Goal: Transaction & Acquisition: Obtain resource

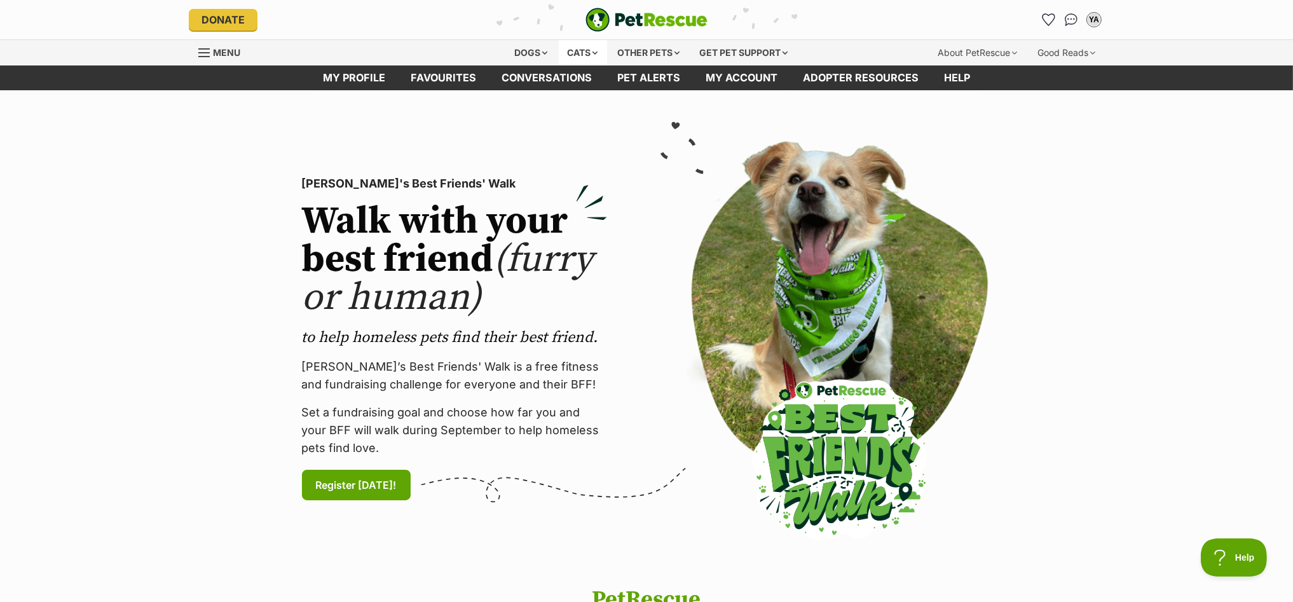
click at [572, 50] on div "Cats" at bounding box center [583, 52] width 48 height 25
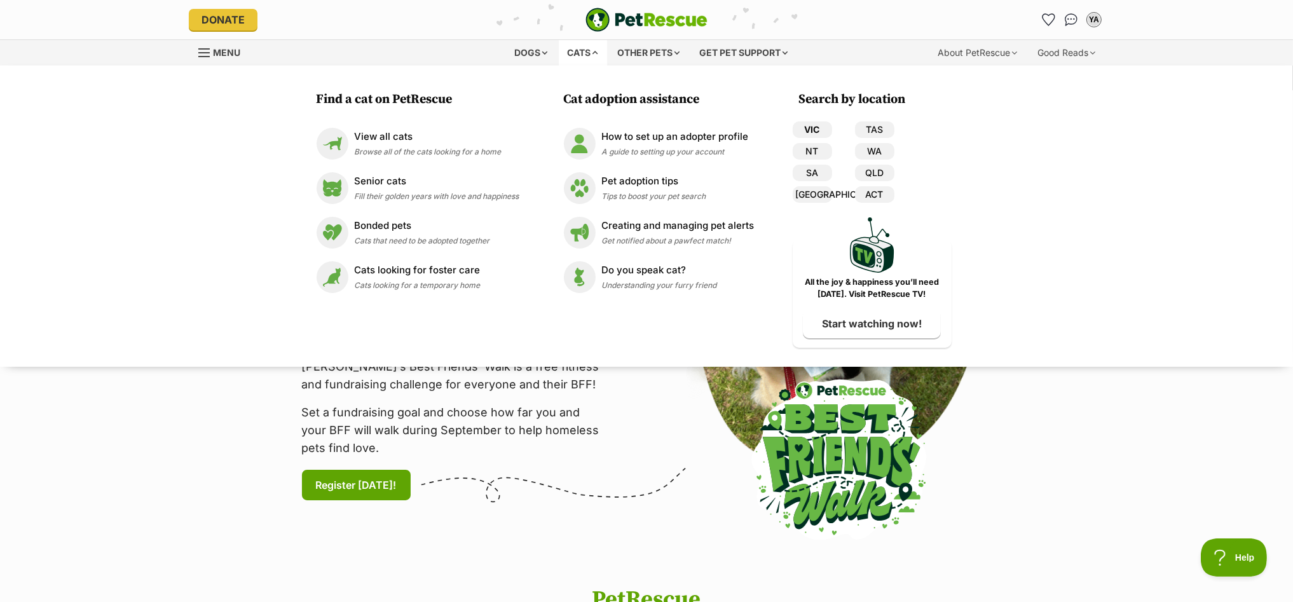
click at [809, 127] on link "VIC" at bounding box center [812, 129] width 39 height 17
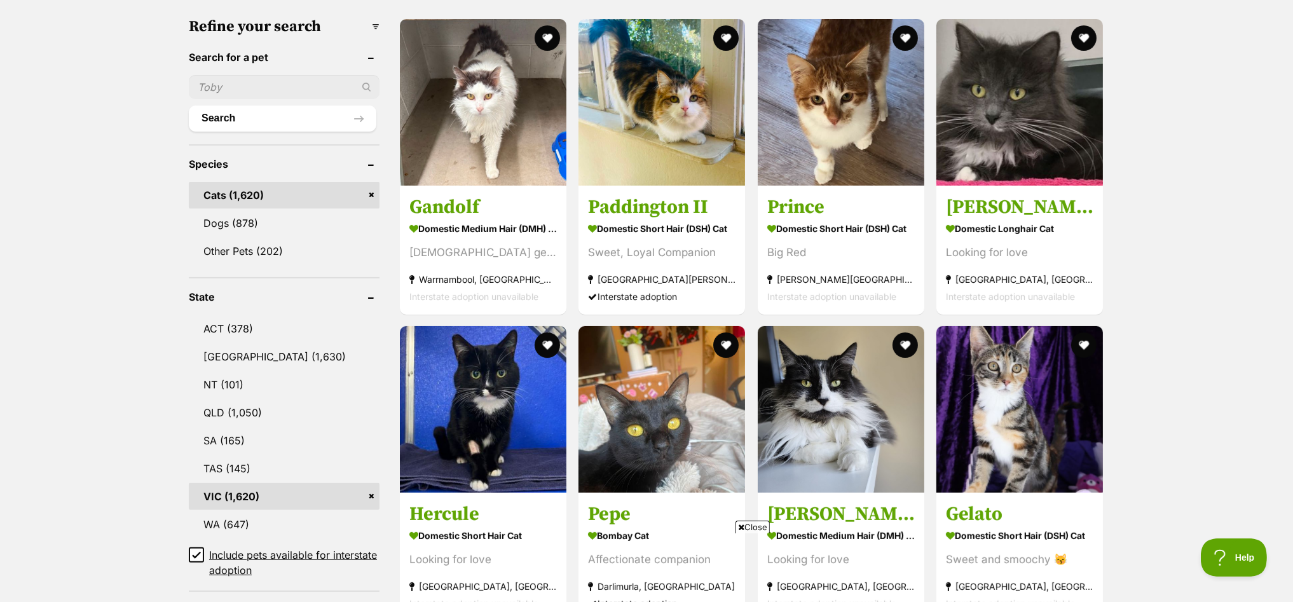
scroll to position [158, 0]
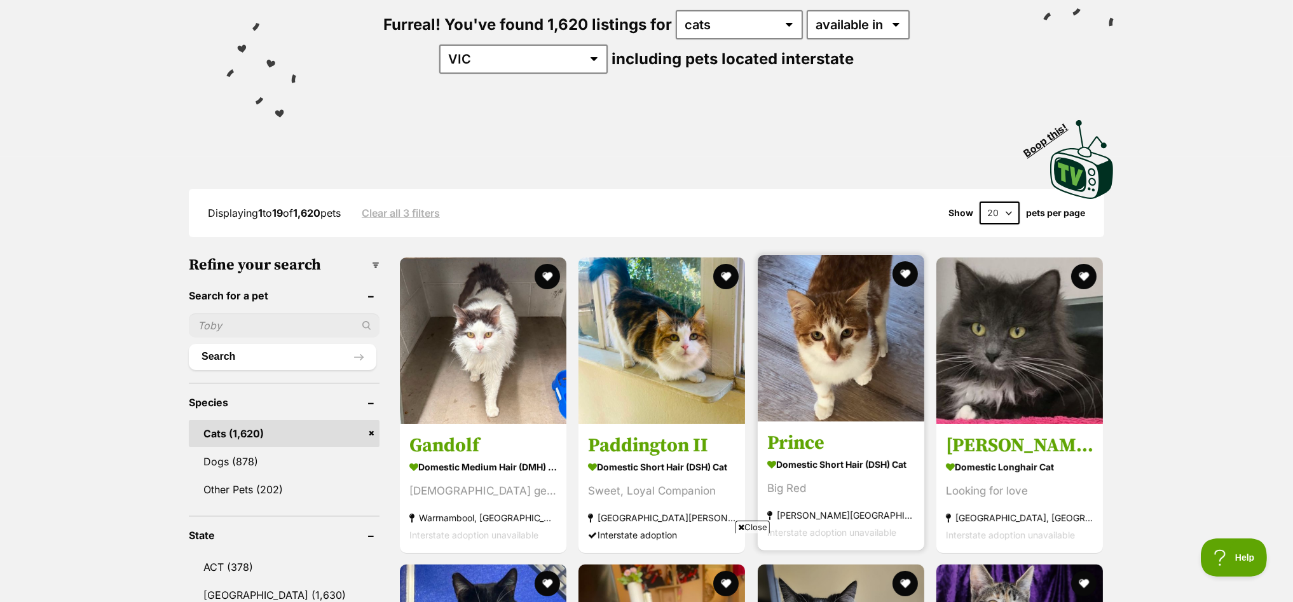
click at [839, 299] on img at bounding box center [841, 338] width 167 height 167
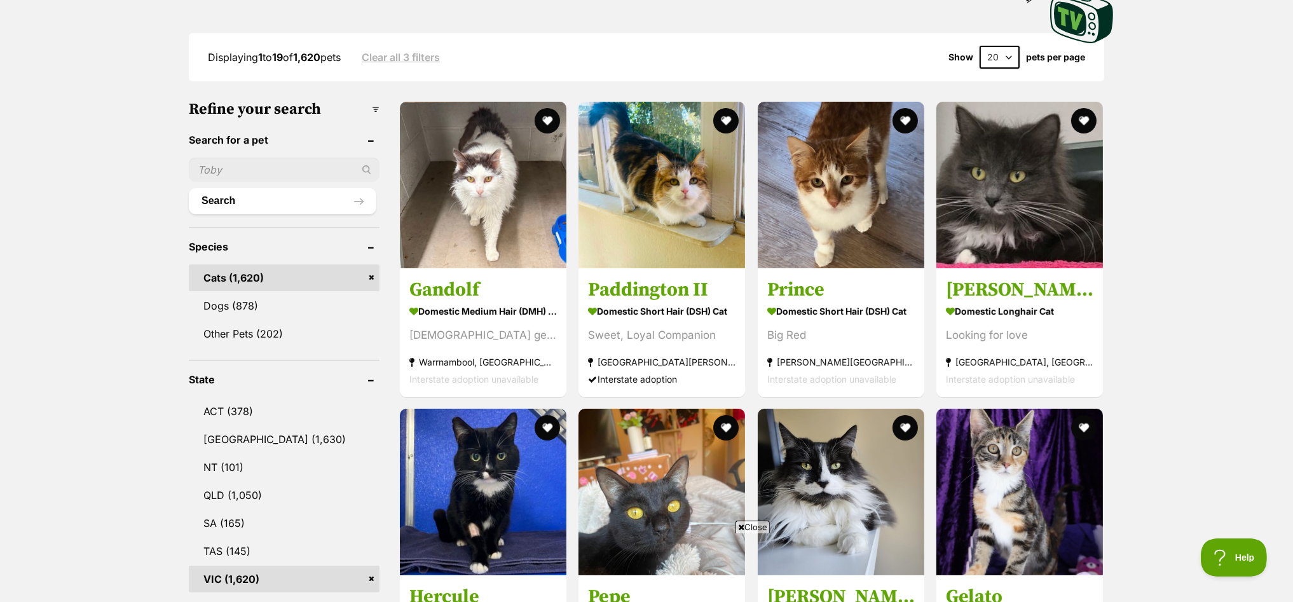
scroll to position [317, 0]
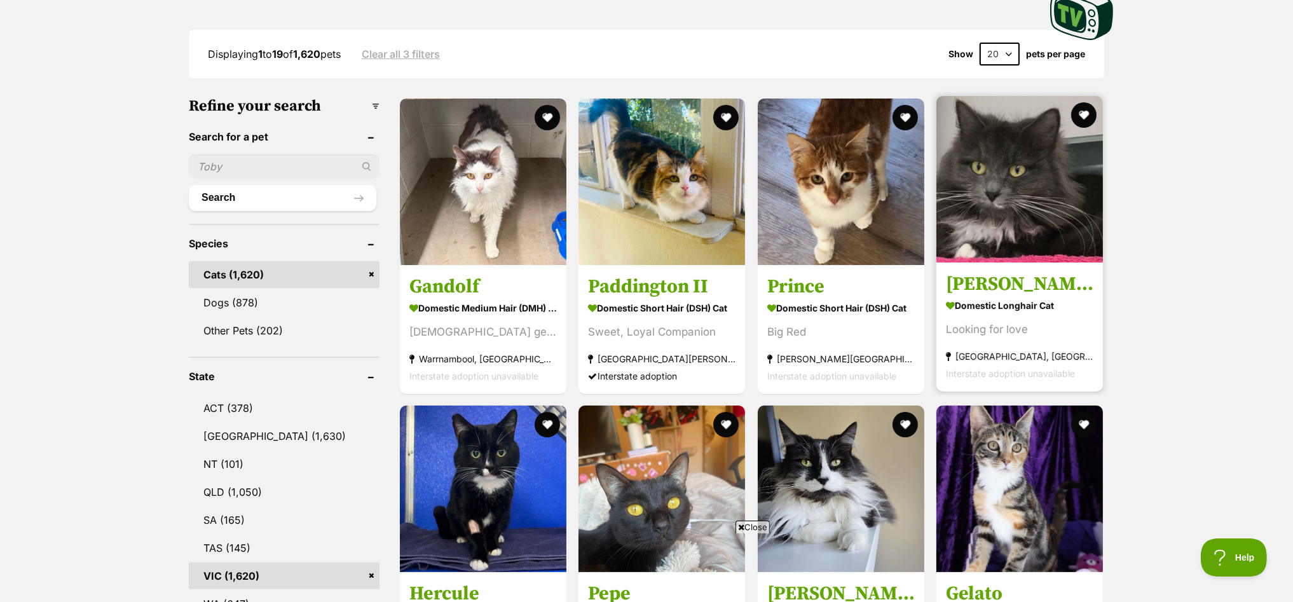
click at [1015, 158] on img at bounding box center [1019, 179] width 167 height 167
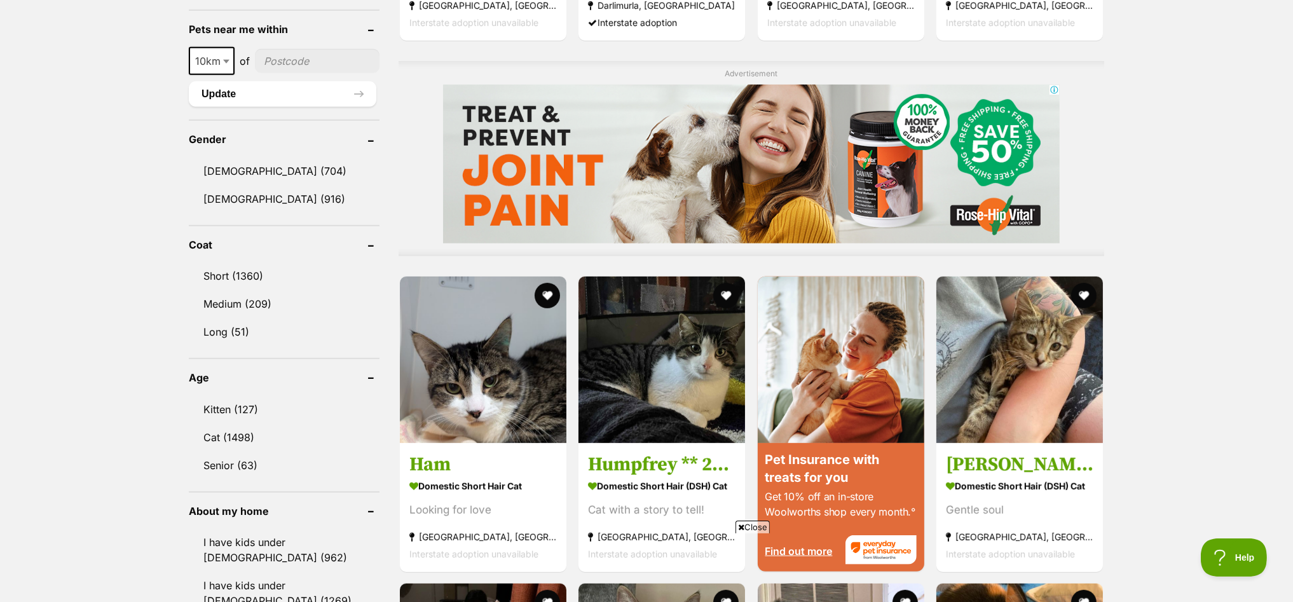
scroll to position [1032, 0]
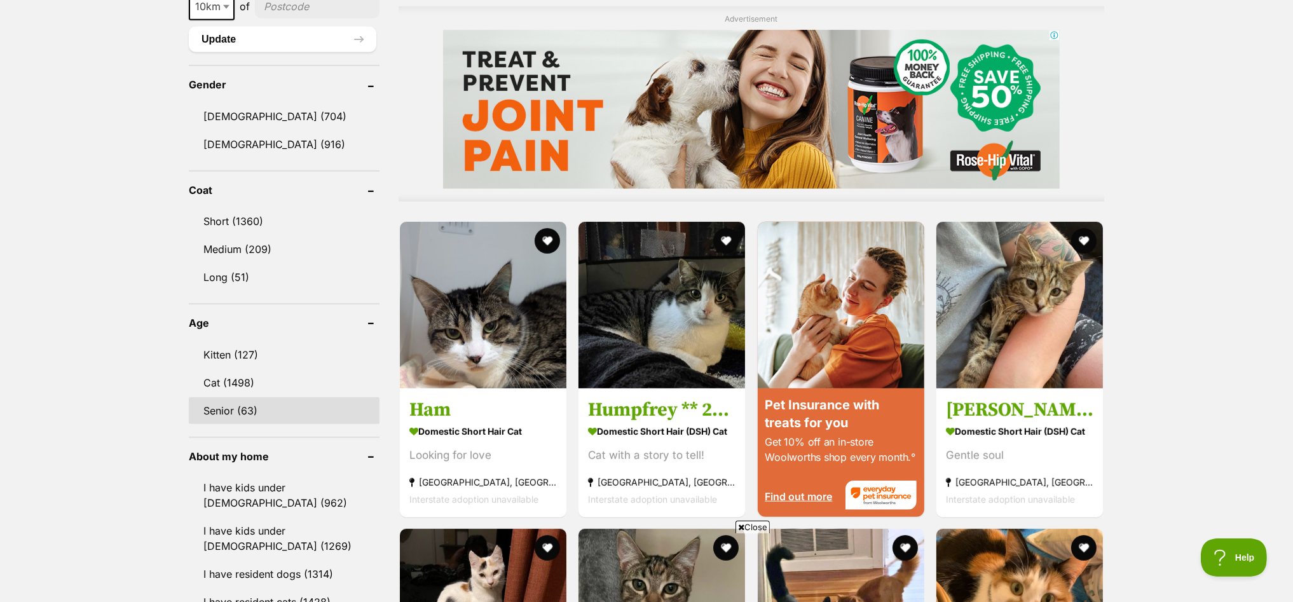
click at [226, 400] on link "Senior (63)" at bounding box center [284, 410] width 191 height 27
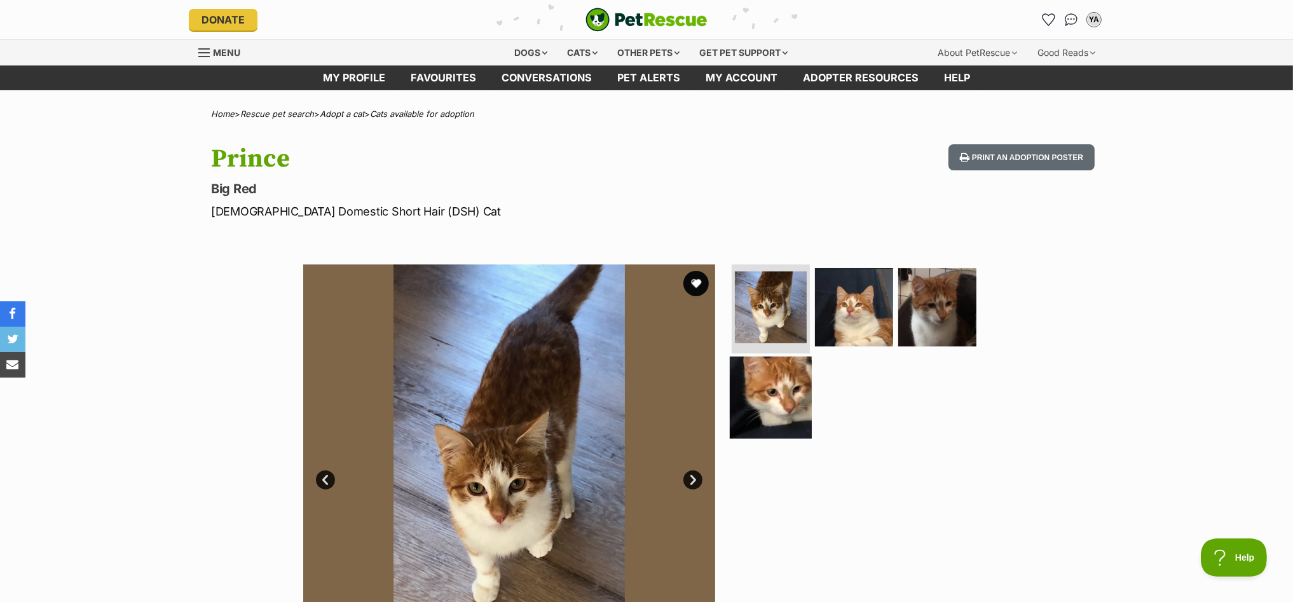
click at [777, 382] on img at bounding box center [771, 397] width 82 height 82
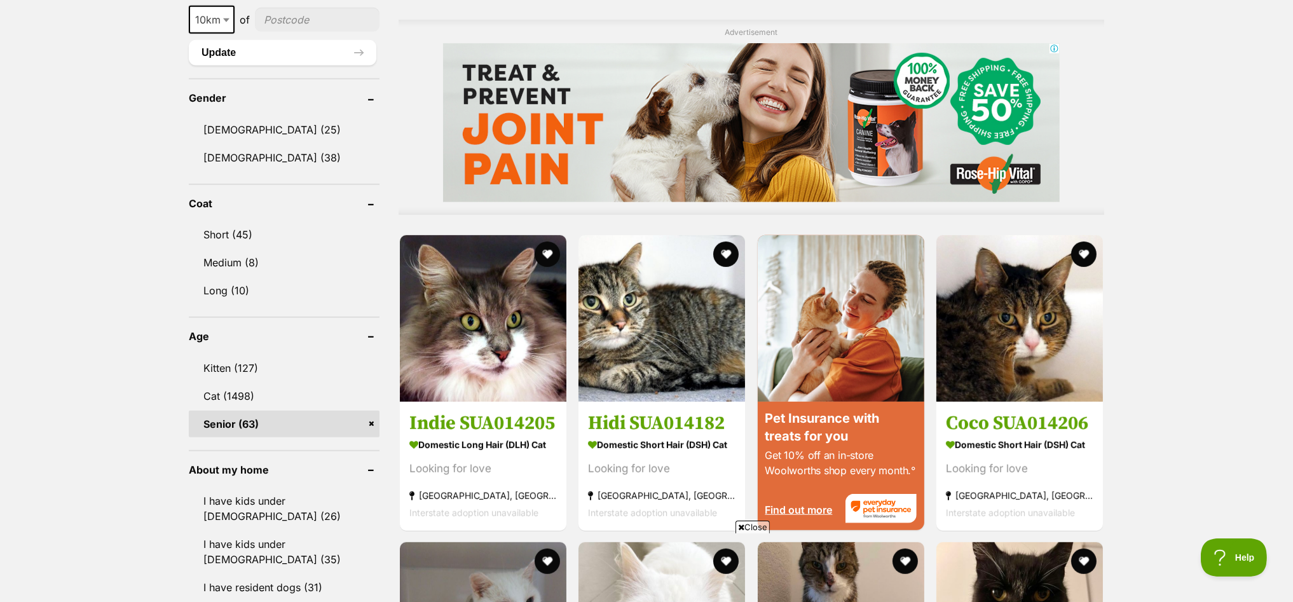
scroll to position [1032, 0]
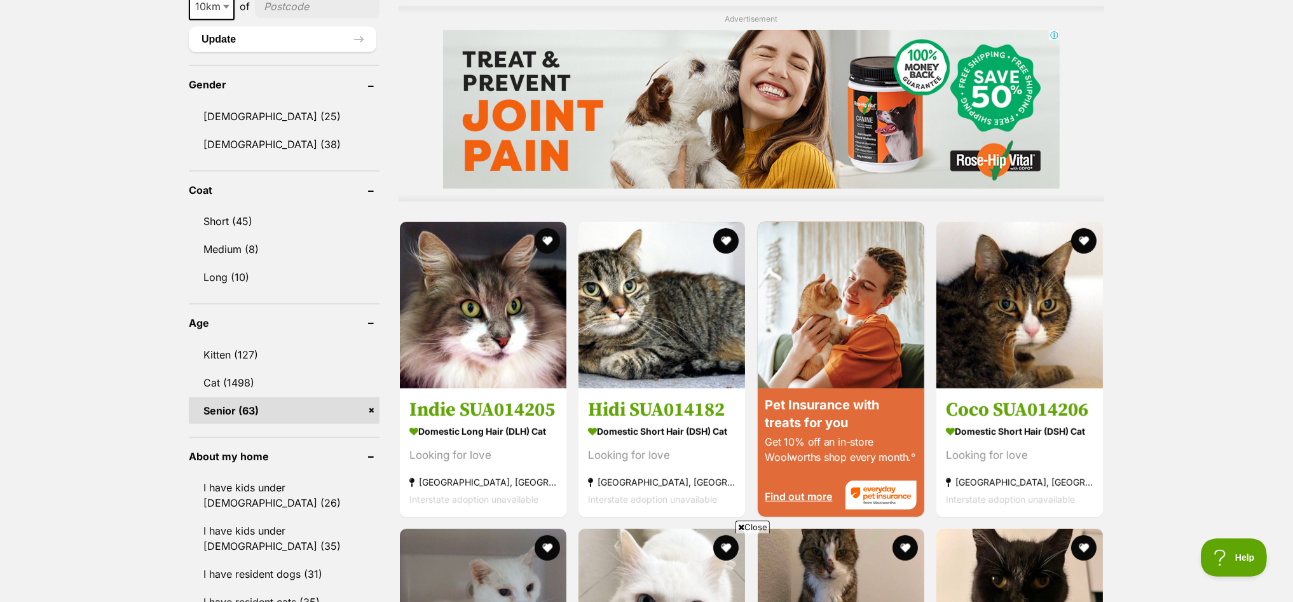
click at [253, 398] on link "Senior (63)" at bounding box center [284, 410] width 191 height 27
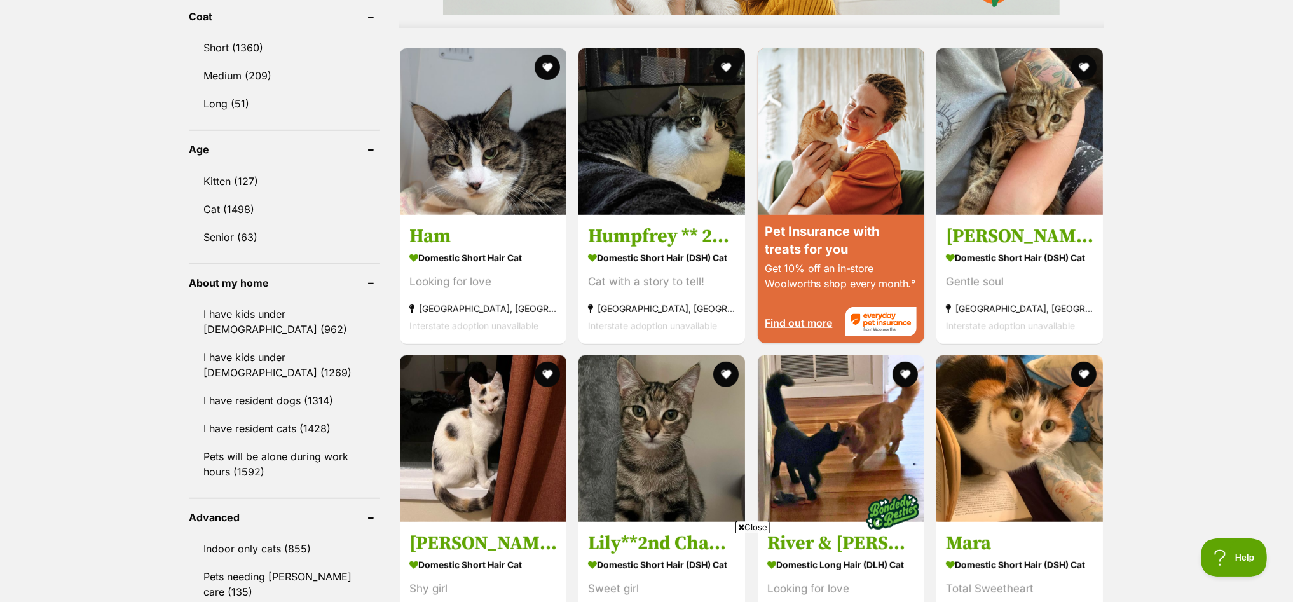
scroll to position [1191, 0]
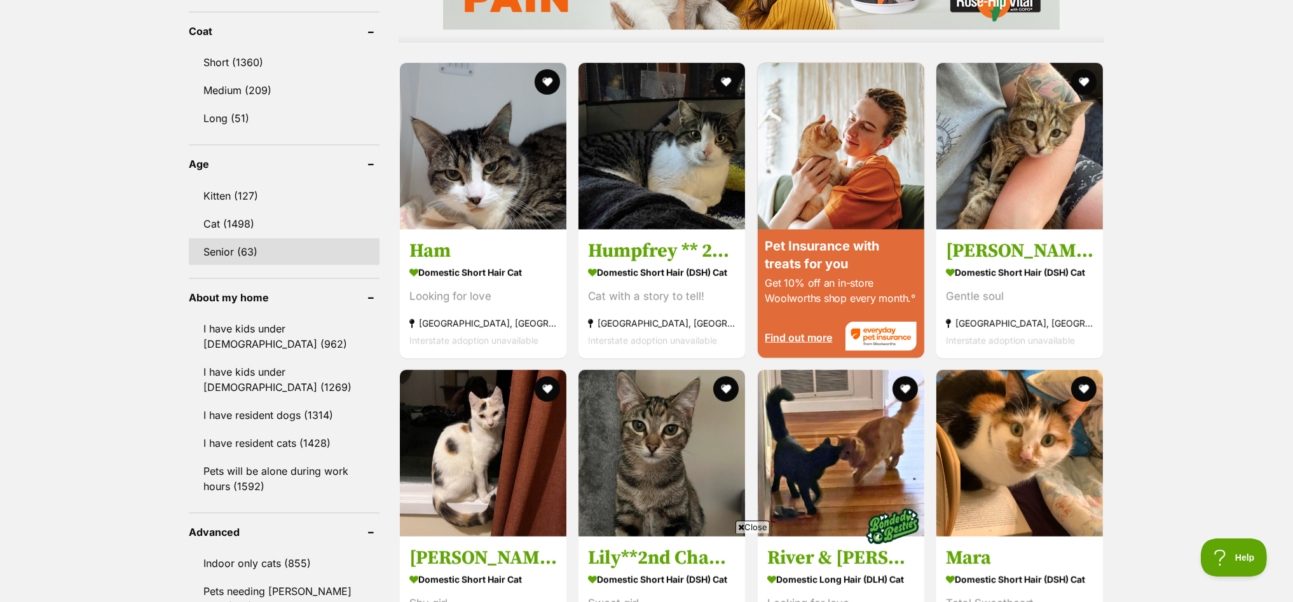
click at [259, 240] on link "Senior (63)" at bounding box center [284, 251] width 191 height 27
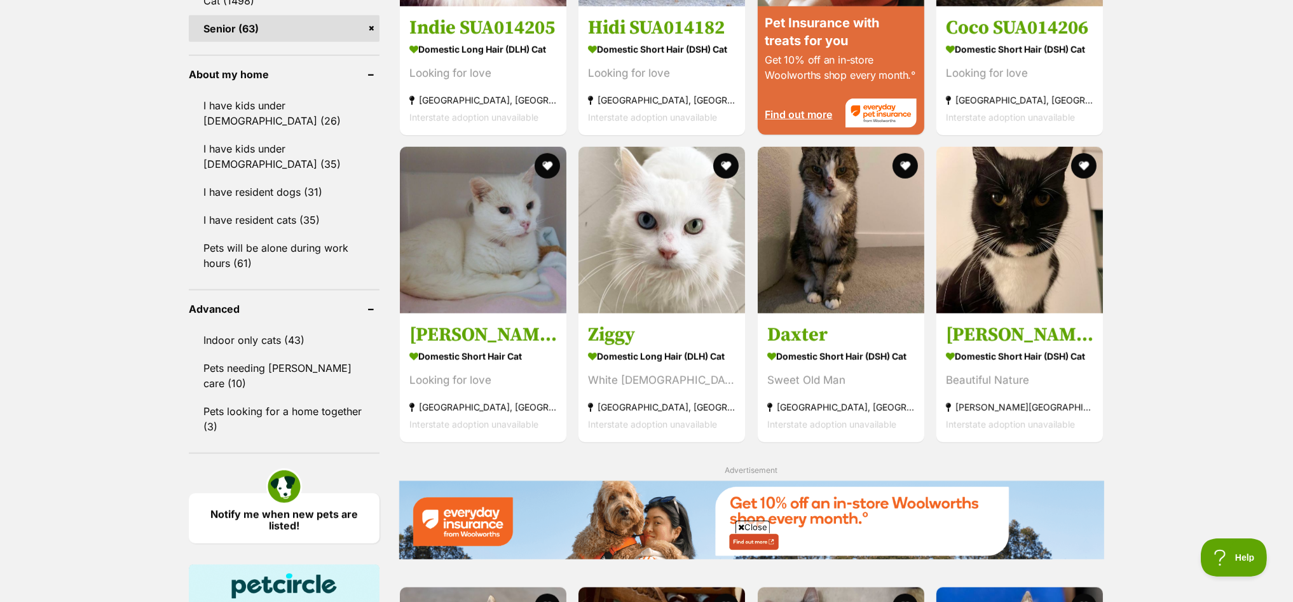
scroll to position [1509, 0]
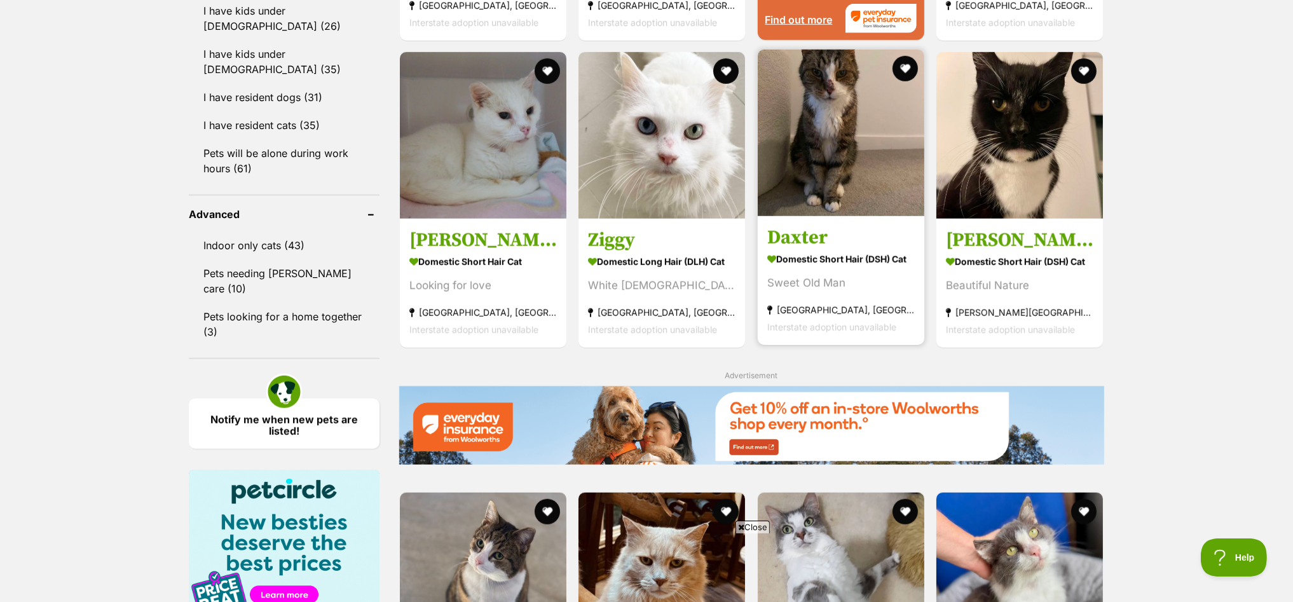
click at [834, 163] on img at bounding box center [841, 133] width 167 height 167
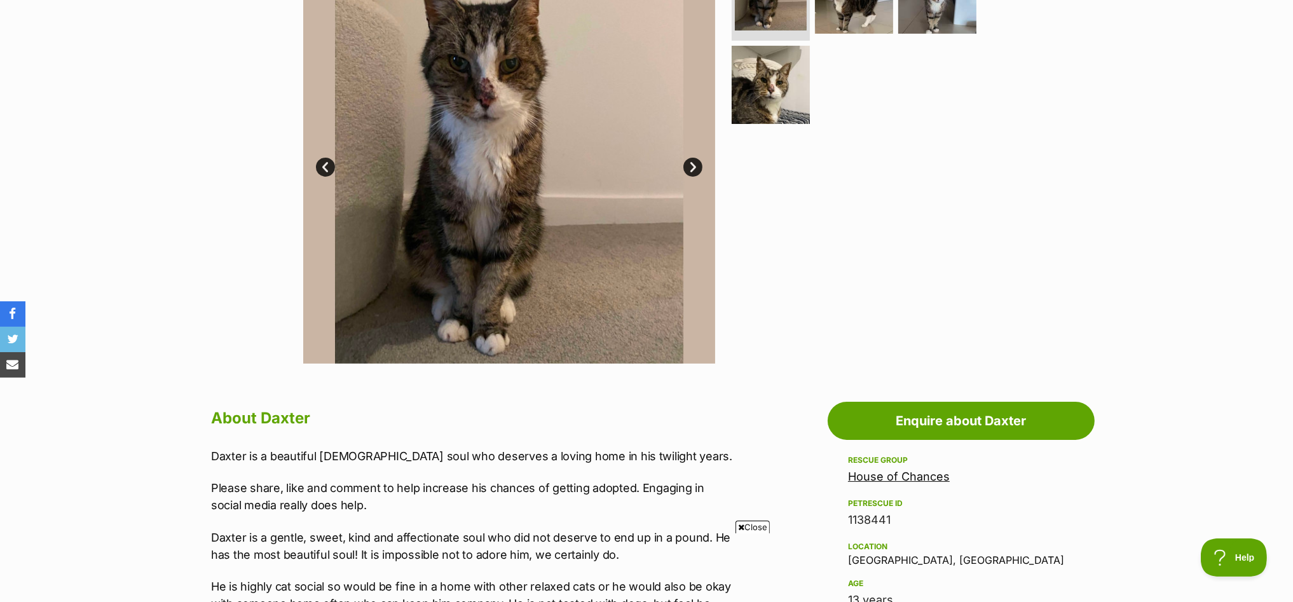
scroll to position [79, 0]
